Goal: Find contact information: Find contact information

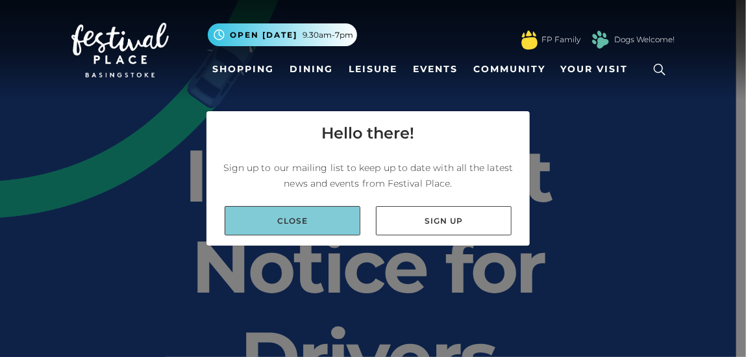
click at [333, 225] on link "Close" at bounding box center [293, 220] width 136 height 29
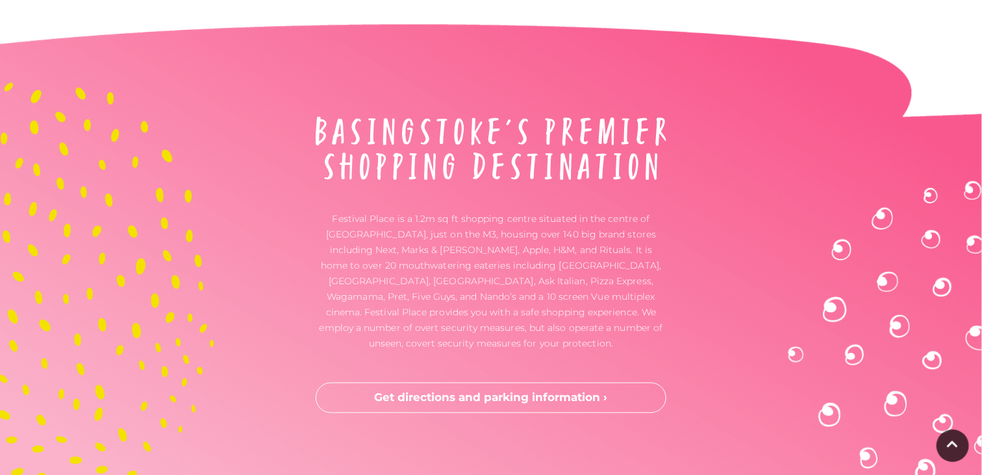
scroll to position [3522, 0]
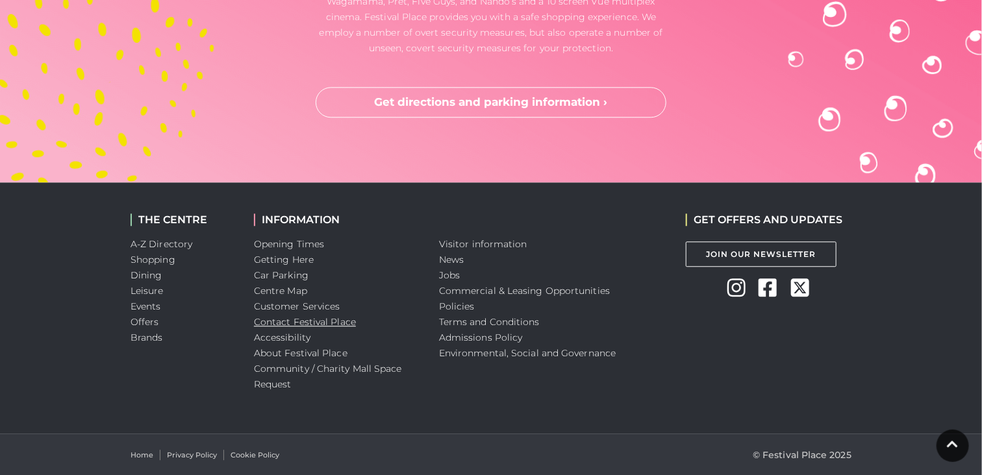
click at [313, 317] on link "Contact Festival Place" at bounding box center [305, 322] width 102 height 12
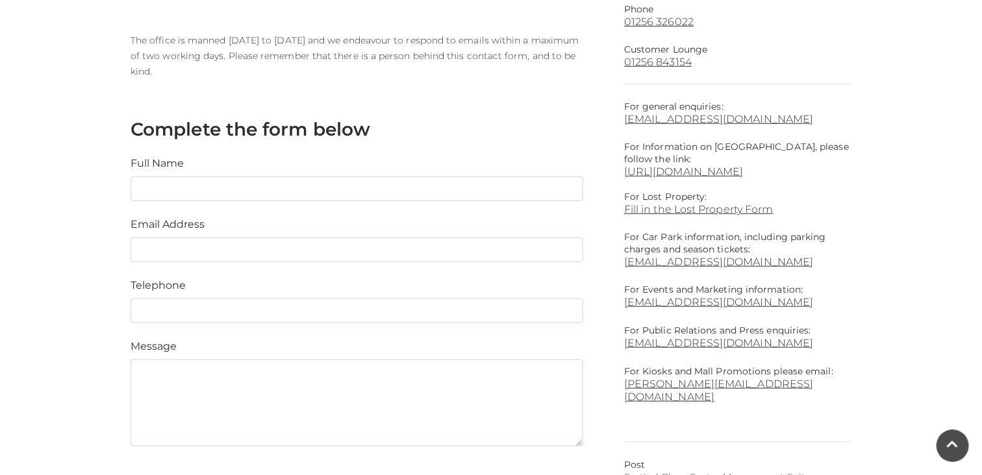
scroll to position [433, 0]
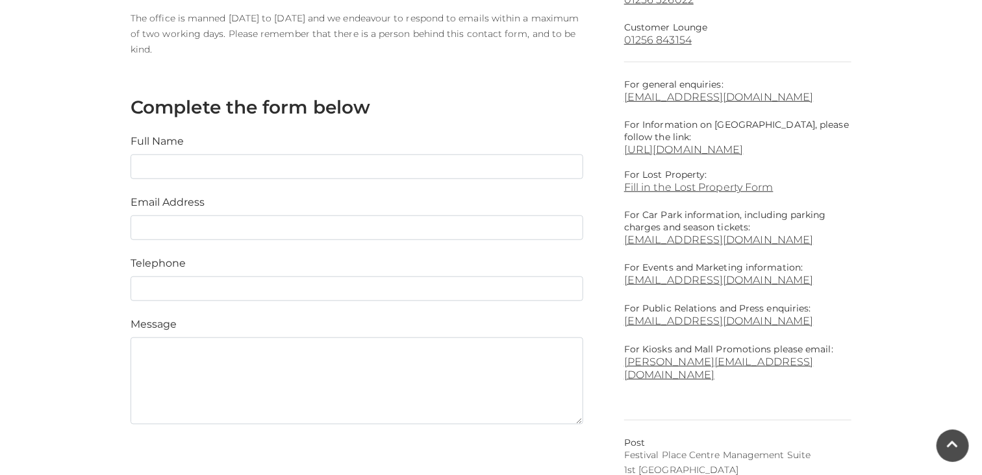
drag, startPoint x: 10, startPoint y: 246, endPoint x: 16, endPoint y: 238, distance: 9.2
click at [12, 242] on main "Contact Us Home / Visitor Information / Customer Services / Contact Festival Pl…" at bounding box center [491, 102] width 982 height 1070
